Goal: Information Seeking & Learning: Learn about a topic

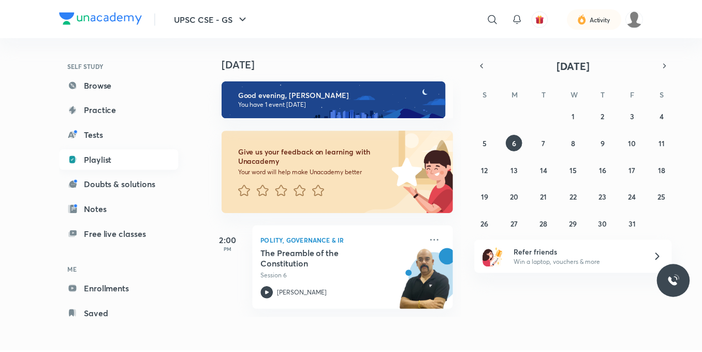
scroll to position [65, 0]
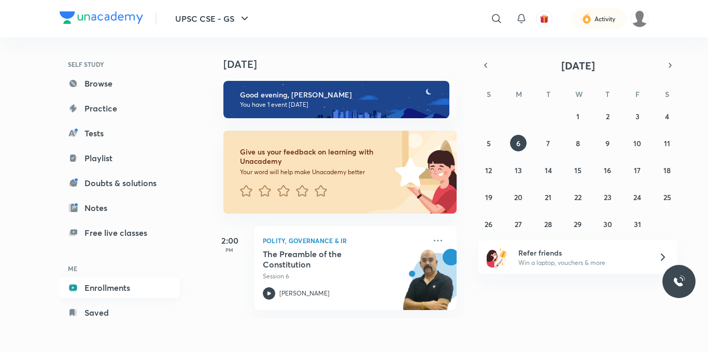
click at [124, 284] on link "Enrollments" at bounding box center [120, 287] width 120 height 21
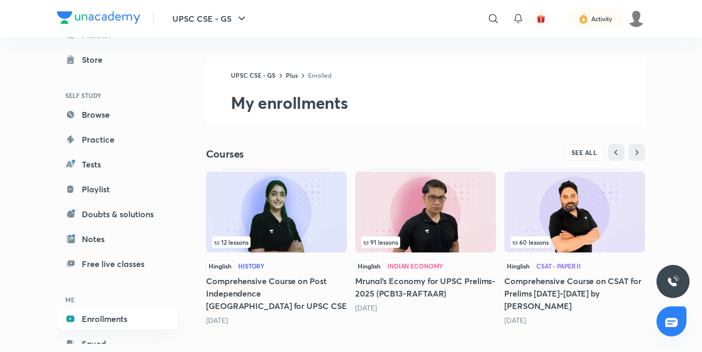
scroll to position [65, 0]
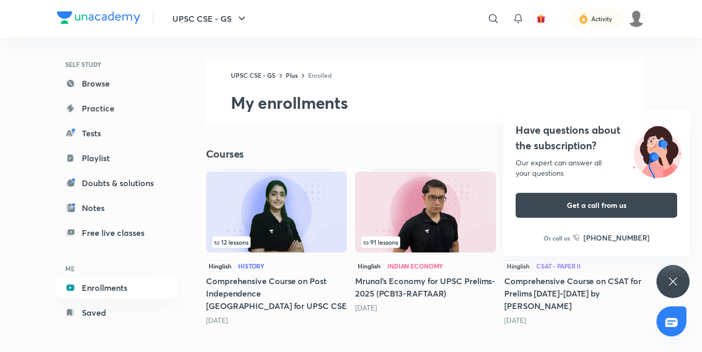
click at [670, 282] on icon at bounding box center [673, 281] width 12 height 12
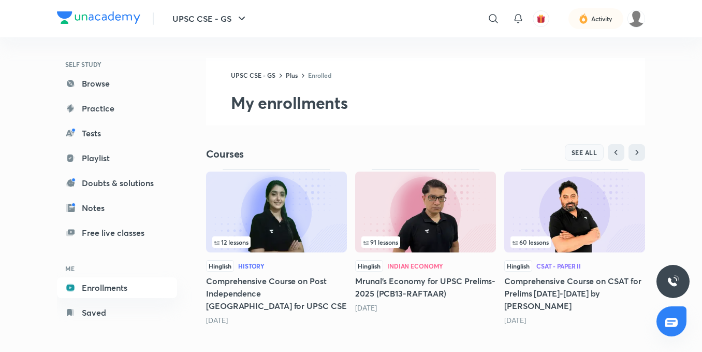
click at [586, 159] on button "SEE ALL" at bounding box center [584, 152] width 39 height 17
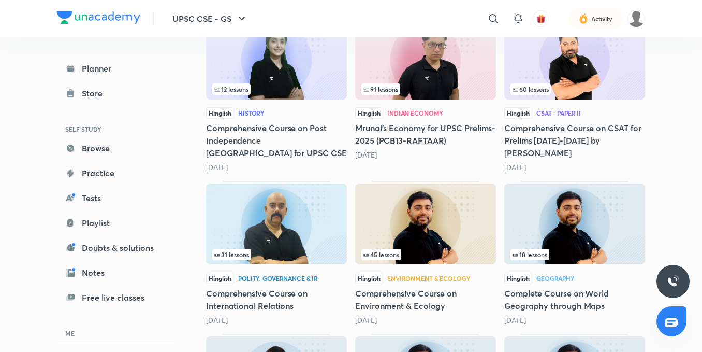
scroll to position [207, 0]
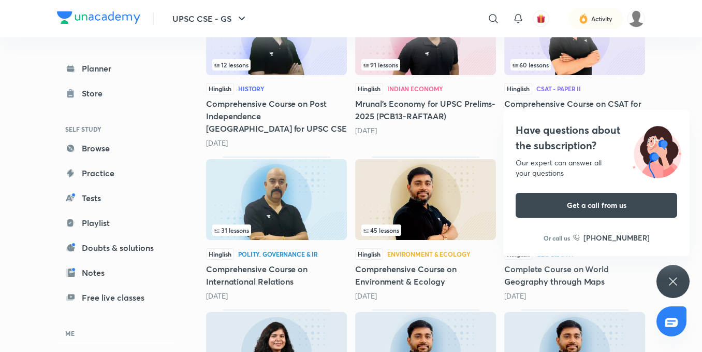
click at [673, 285] on icon at bounding box center [673, 281] width 12 height 12
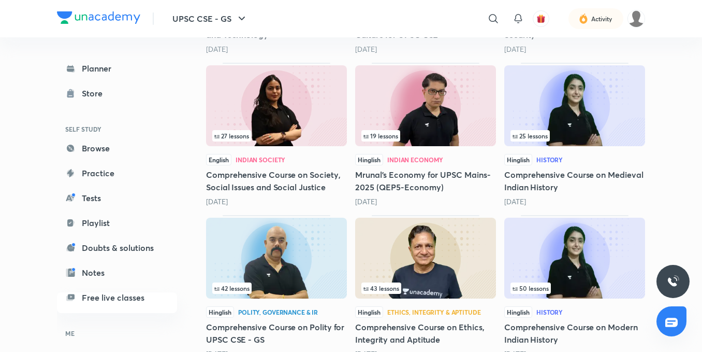
scroll to position [803, 0]
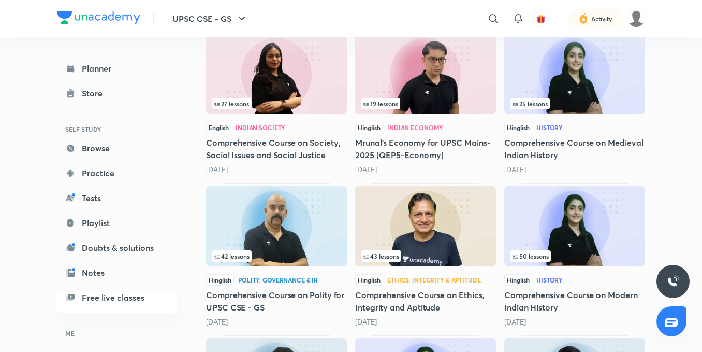
click at [274, 246] on img at bounding box center [276, 225] width 141 height 81
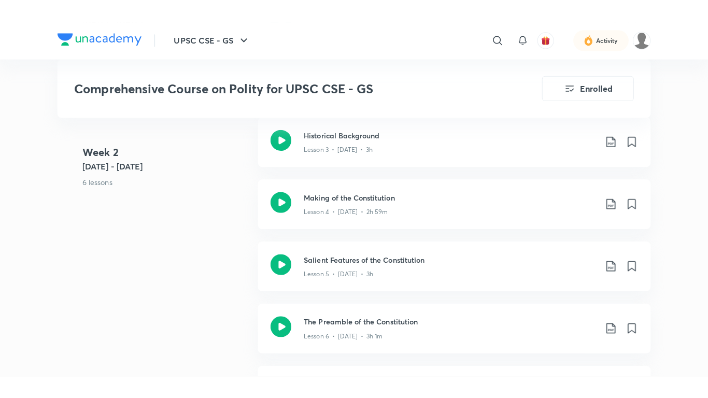
scroll to position [725, 0]
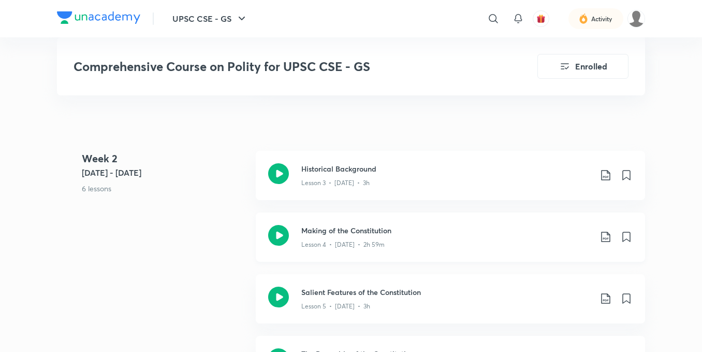
click at [278, 237] on icon at bounding box center [278, 235] width 21 height 21
